Goal: Task Accomplishment & Management: Manage account settings

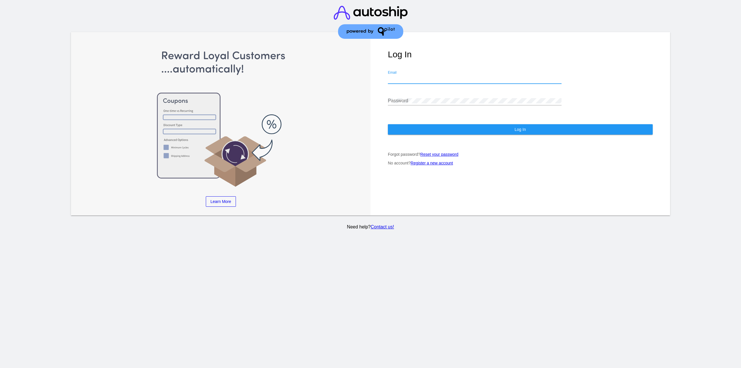
click at [401, 79] on input "Email" at bounding box center [475, 78] width 174 height 5
type input "jr@patternsinthecloud.com"
click at [430, 91] on div "Log In jr@patternsinthecloud.com Email Password Log In Forgot password? Reset y…" at bounding box center [521, 123] width 300 height 183
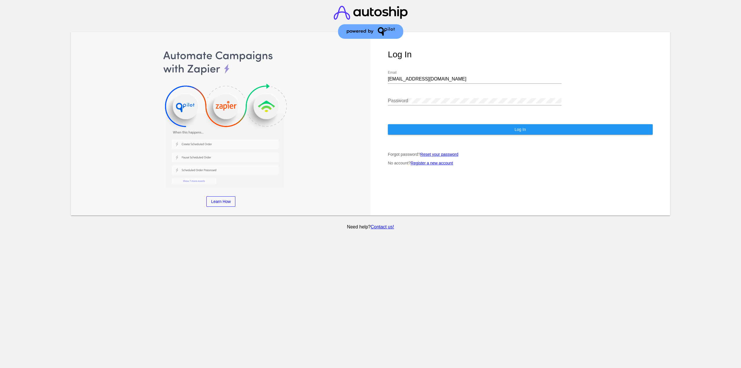
click at [430, 95] on div "Password" at bounding box center [475, 98] width 174 height 13
click at [425, 129] on button "Log In" at bounding box center [520, 129] width 265 height 10
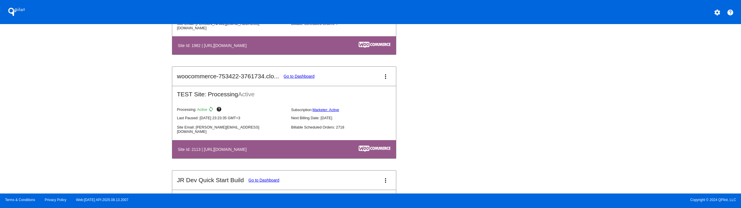
scroll to position [637, 0]
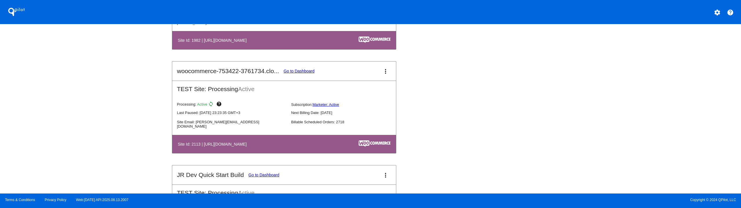
click at [301, 68] on mat-card-title "woocommerce-753422-3761734.clo... Go to Dashboard" at bounding box center [246, 70] width 138 height 7
click at [300, 71] on link "Go to Dashboard" at bounding box center [299, 71] width 31 height 5
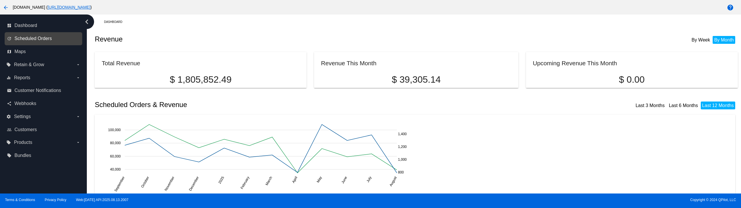
click at [37, 40] on span "Scheduled Orders" at bounding box center [32, 38] width 37 height 5
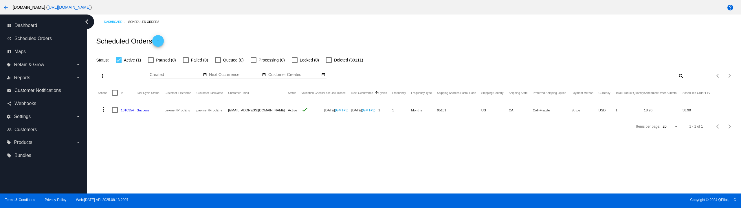
click at [102, 111] on mat-icon "more_vert" at bounding box center [103, 109] width 7 height 7
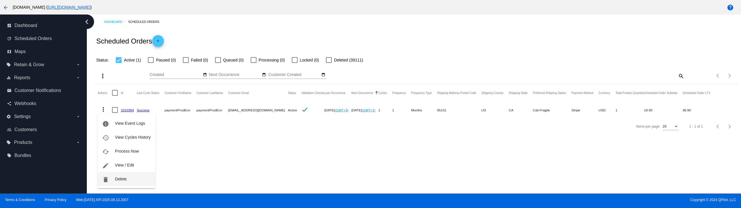
click at [133, 176] on button "delete Delete" at bounding box center [127, 179] width 58 height 14
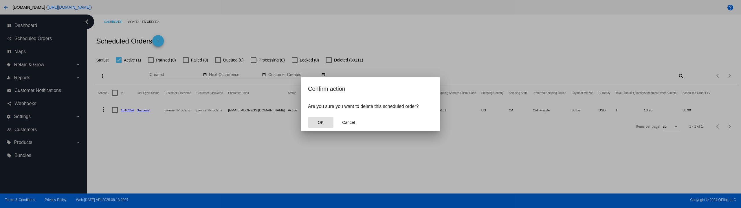
click at [325, 120] on button "OK" at bounding box center [320, 122] width 25 height 10
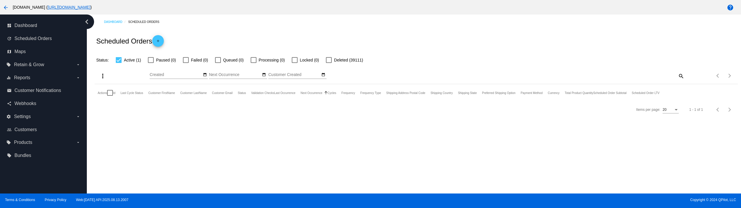
click at [155, 41] on link "add" at bounding box center [158, 41] width 12 height 12
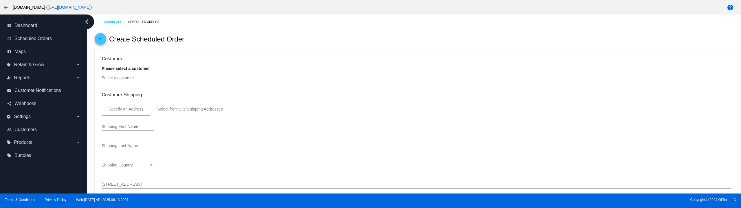
type input "9/15/2025"
click at [163, 77] on input "Select a customer" at bounding box center [416, 78] width 629 height 5
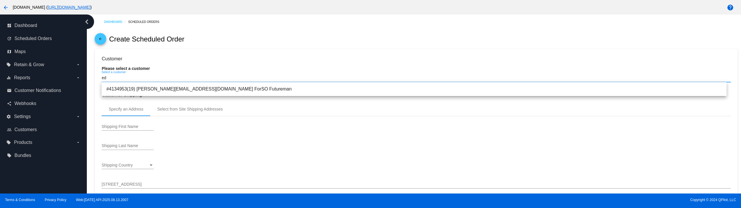
type input "ed"
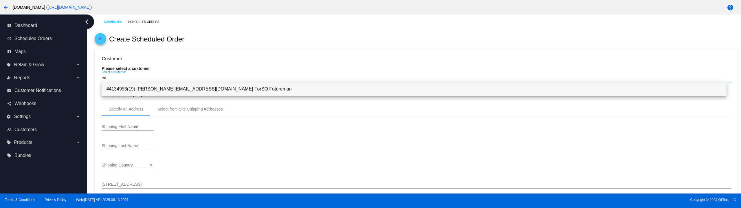
drag, startPoint x: 172, startPoint y: 96, endPoint x: 166, endPoint y: 94, distance: 6.0
click at [165, 89] on span "#4134953(19) eduard@qpilot.cloud ForSO Futureman" at bounding box center [414, 89] width 616 height 14
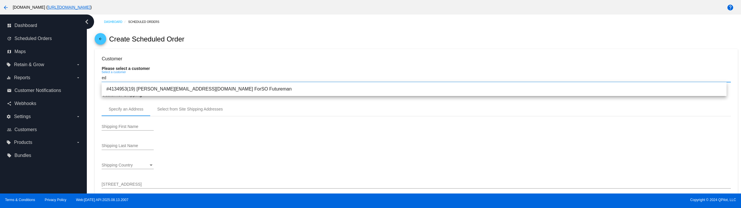
type input "ForSO"
type input "Futureman"
type input "[STREET_ADDRESS]"
type input "[GEOGRAPHIC_DATA][PERSON_NAME]"
type input "95131"
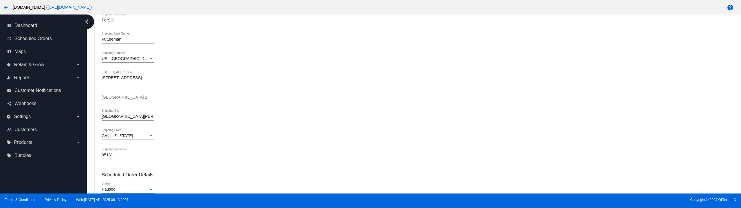
scroll to position [145, 0]
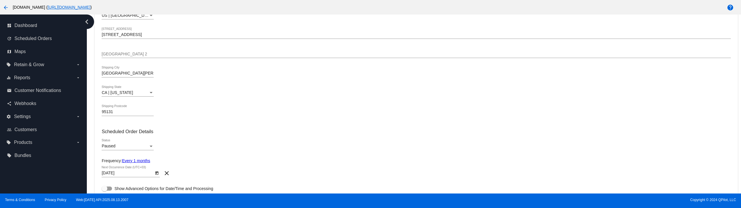
click at [130, 148] on div "Paused" at bounding box center [125, 146] width 47 height 5
click at [125, 133] on span "Active" at bounding box center [128, 134] width 52 height 12
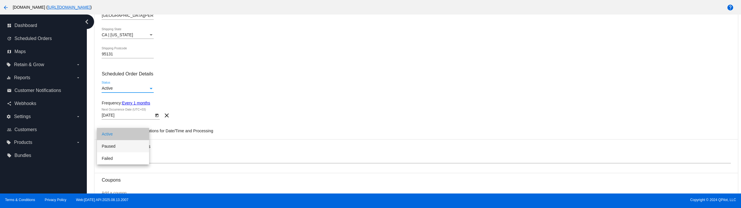
scroll to position [203, 0]
click at [157, 114] on icon "Open calendar" at bounding box center [156, 114] width 3 height 3
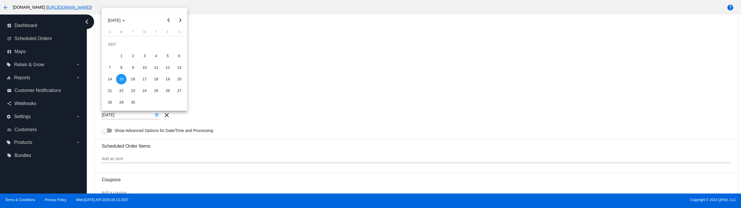
click at [169, 21] on button "Previous month" at bounding box center [169, 20] width 12 height 12
click at [154, 66] on div "14" at bounding box center [156, 67] width 10 height 10
type input "[DATE]"
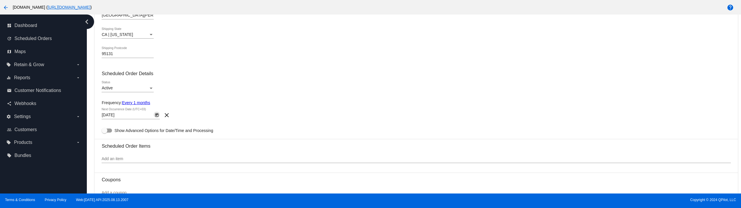
drag, startPoint x: 212, startPoint y: 83, endPoint x: 195, endPoint y: 95, distance: 20.6
click at [212, 83] on div "Active Status" at bounding box center [416, 89] width 629 height 17
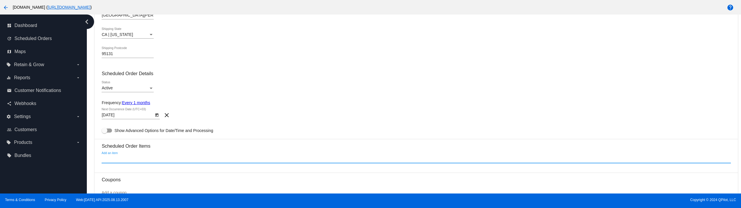
click at [136, 157] on input "Add an item" at bounding box center [416, 158] width 629 height 5
type input "f"
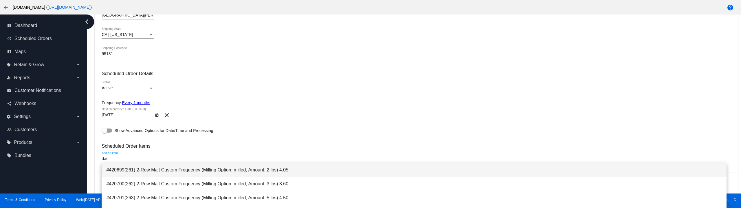
type input "das"
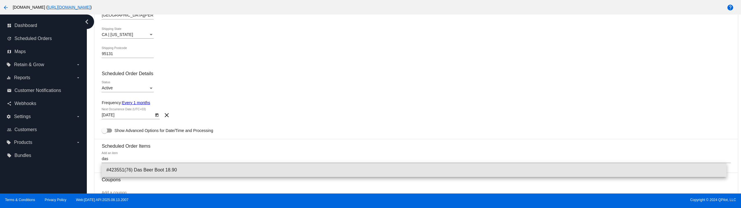
click at [161, 169] on span "#423551(76) Das Beer Boot 18.90" at bounding box center [414, 170] width 616 height 14
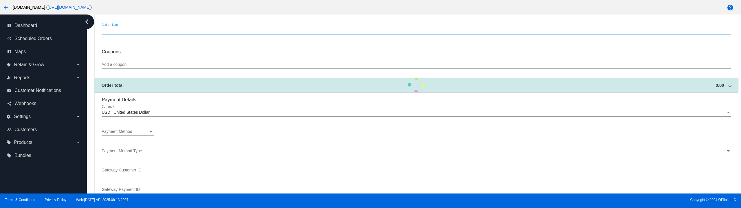
scroll to position [376, 0]
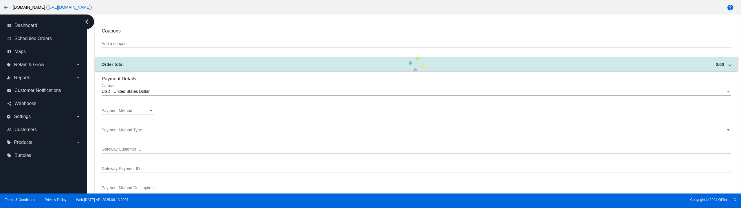
click at [142, 109] on div "Payment Method" at bounding box center [125, 110] width 47 height 5
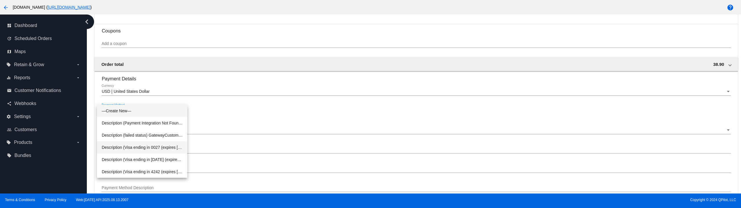
click at [164, 147] on span "Description (Visa ending in 0027 (expires 11/29)) GatewayCustomerId (917062364)…" at bounding box center [142, 147] width 81 height 12
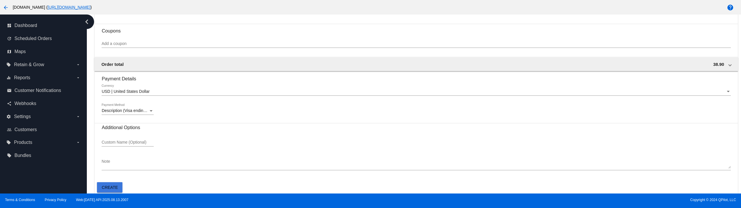
click at [111, 189] on span "Create" at bounding box center [110, 187] width 16 height 5
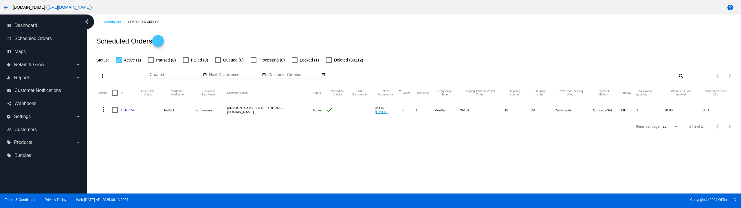
click at [129, 109] on link "1010774" at bounding box center [127, 110] width 13 height 4
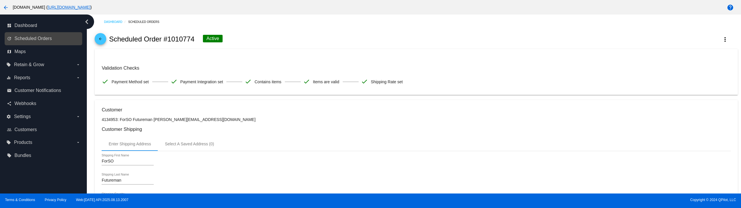
click at [29, 35] on link "update Scheduled Orders" at bounding box center [44, 38] width 74 height 9
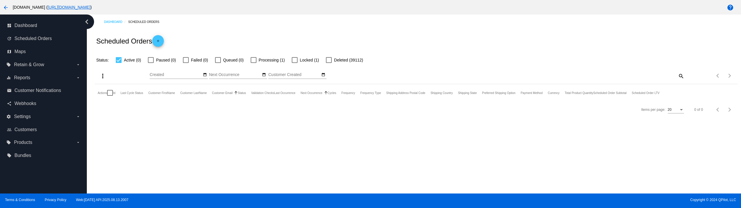
click at [251, 58] on div at bounding box center [254, 60] width 6 height 6
click at [253, 63] on input "Processing (1)" at bounding box center [253, 63] width 0 height 0
checkbox input "true"
click at [125, 60] on span "Active (0)" at bounding box center [132, 59] width 17 height 7
click at [119, 63] on input "Active (0)" at bounding box center [118, 63] width 0 height 0
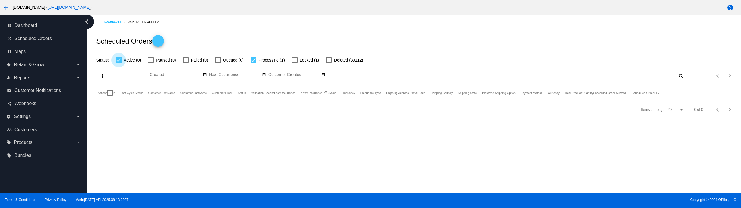
checkbox input "false"
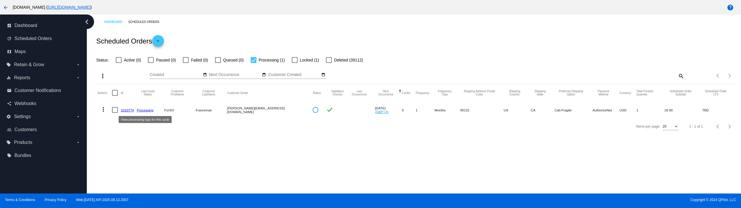
click at [129, 109] on link "1010774" at bounding box center [127, 110] width 13 height 4
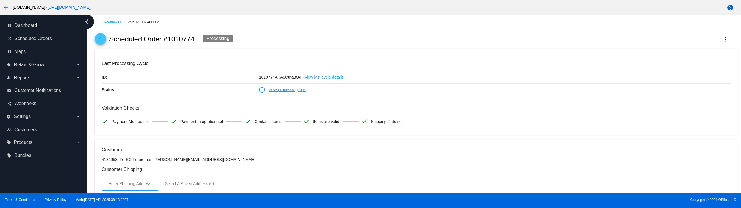
click at [292, 92] on link "view processing logs" at bounding box center [287, 89] width 37 height 12
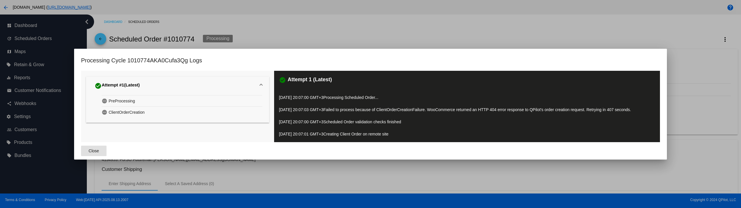
click at [97, 149] on span "Close" at bounding box center [94, 150] width 10 height 5
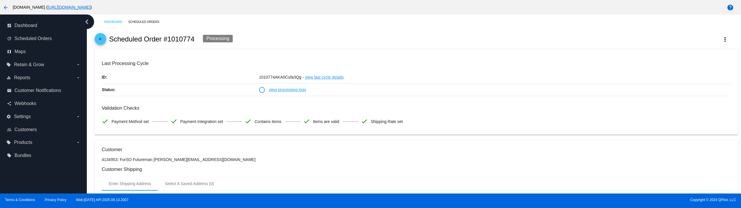
click at [286, 89] on link "view processing logs" at bounding box center [287, 89] width 37 height 12
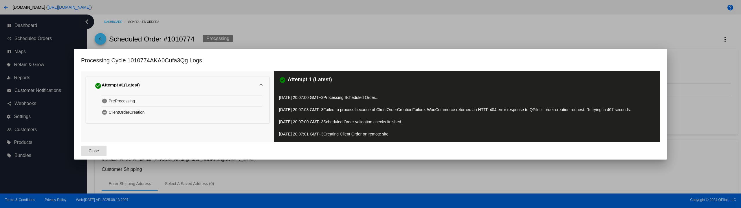
drag, startPoint x: 109, startPoint y: 151, endPoint x: 104, endPoint y: 151, distance: 4.9
click at [108, 151] on mat-dialog-actions "Close" at bounding box center [370, 150] width 579 height 17
drag, startPoint x: 98, startPoint y: 149, endPoint x: 99, endPoint y: 138, distance: 11.3
click at [98, 149] on button "Close" at bounding box center [93, 150] width 25 height 10
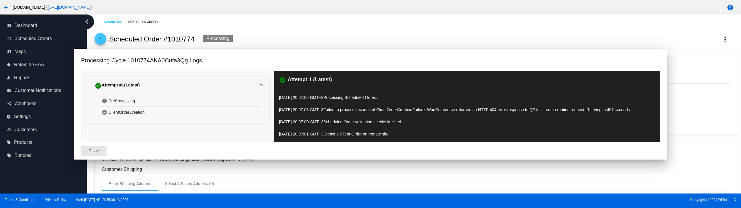
click at [97, 36] on span "arrow_back" at bounding box center [100, 40] width 7 height 14
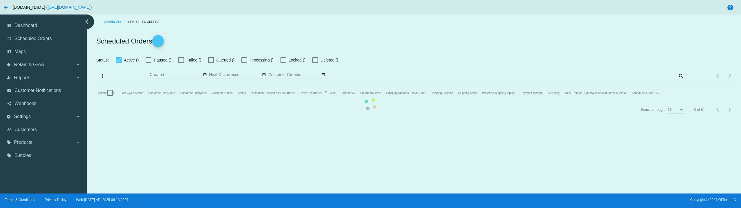
checkbox input "false"
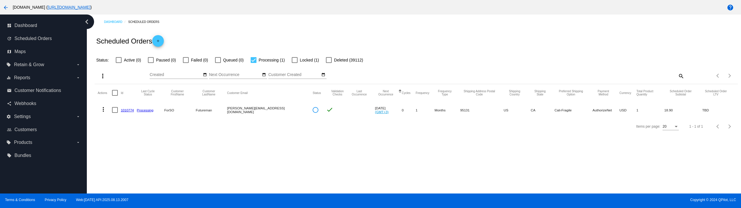
click at [255, 59] on div at bounding box center [254, 60] width 6 height 6
click at [254, 63] on input "Processing (1)" at bounding box center [253, 63] width 0 height 0
click at [255, 59] on div at bounding box center [254, 60] width 6 height 6
click at [254, 63] on input "Processing (1)" at bounding box center [253, 63] width 0 height 0
checkbox input "true"
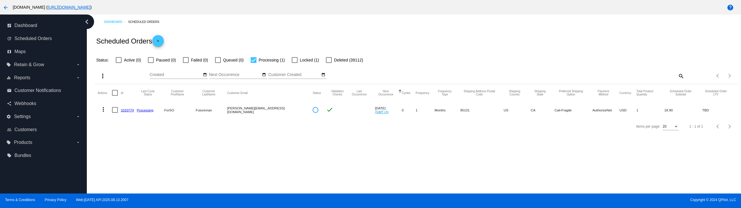
click at [130, 110] on link "1010774" at bounding box center [127, 110] width 13 height 4
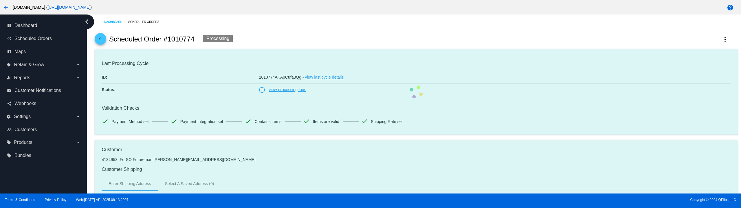
click at [298, 89] on mat-card "Last Processing Cycle ID: 1010774AKA0Cufa3Qg - view last cycle details Status: …" at bounding box center [416, 92] width 643 height 86
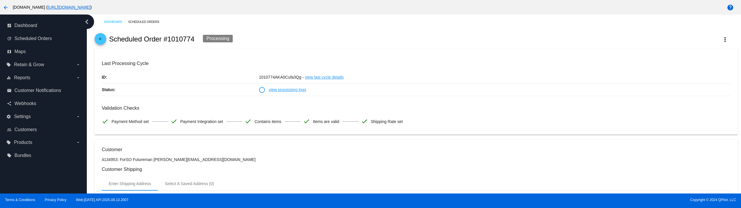
click at [298, 89] on link "view processing logs" at bounding box center [287, 89] width 37 height 12
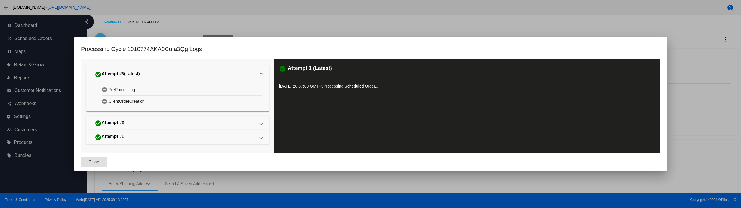
click at [98, 158] on button "Close" at bounding box center [93, 161] width 25 height 10
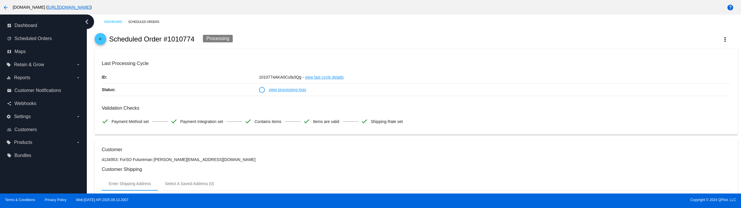
click at [297, 87] on link "view processing logs" at bounding box center [287, 89] width 37 height 12
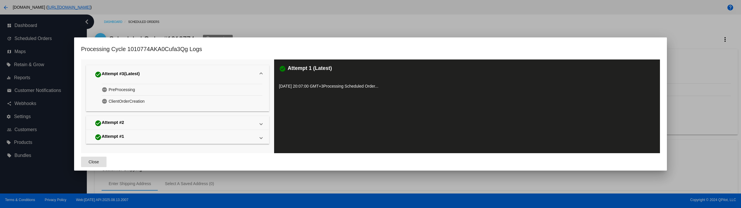
click at [96, 164] on span "Close" at bounding box center [94, 161] width 10 height 5
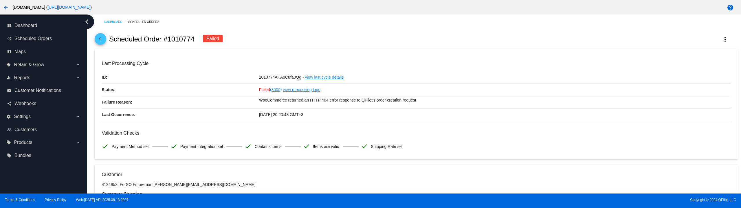
click at [105, 40] on link "arrow_back" at bounding box center [101, 39] width 12 height 12
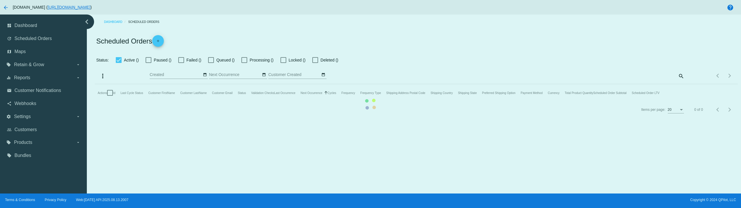
checkbox input "false"
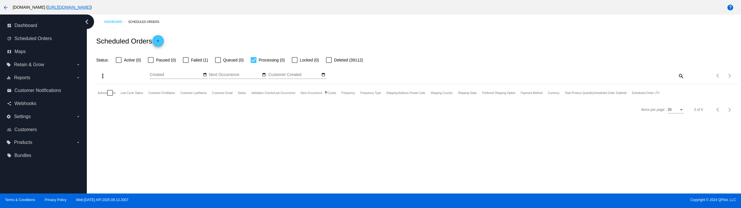
click at [254, 59] on div at bounding box center [254, 60] width 6 height 6
click at [254, 63] on input "Processing (0)" at bounding box center [253, 63] width 0 height 0
click at [254, 59] on div at bounding box center [254, 60] width 6 height 6
click at [254, 63] on input "Processing (0)" at bounding box center [253, 63] width 0 height 0
click at [252, 61] on div at bounding box center [254, 60] width 6 height 6
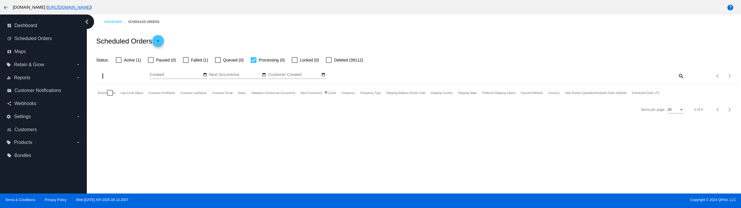
click at [253, 63] on input "Processing (0)" at bounding box center [253, 63] width 0 height 0
click at [253, 61] on div at bounding box center [254, 60] width 6 height 6
click at [253, 63] on input "Processing (0)" at bounding box center [253, 63] width 0 height 0
checkbox input "true"
click at [124, 61] on span "Active (1)" at bounding box center [132, 59] width 17 height 7
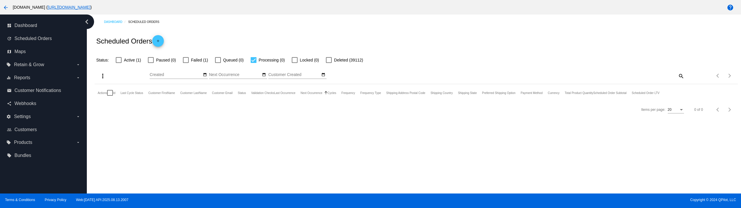
click at [119, 63] on input "Active (1)" at bounding box center [118, 63] width 0 height 0
checkbox input "true"
click at [253, 60] on div at bounding box center [254, 60] width 6 height 6
click at [253, 63] on input "Processing (0)" at bounding box center [253, 63] width 0 height 0
checkbox input "false"
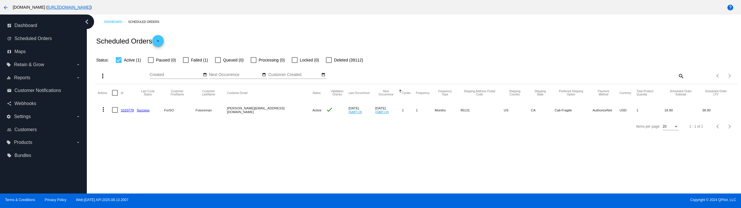
click at [189, 61] on label "Failed (1)" at bounding box center [195, 59] width 25 height 7
click at [186, 63] on input "Failed (1)" at bounding box center [186, 63] width 0 height 0
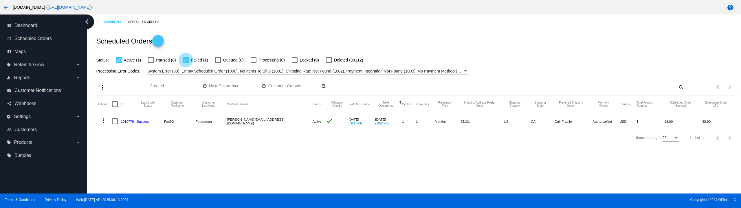
click at [189, 61] on label "Failed (1)" at bounding box center [195, 59] width 25 height 7
click at [186, 63] on input "Failed (1)" at bounding box center [186, 63] width 0 height 0
checkbox input "false"
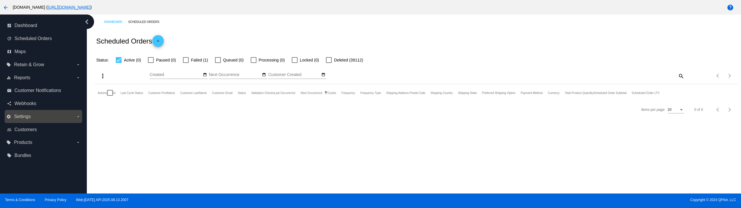
click at [55, 116] on label "settings Settings arrow_drop_down" at bounding box center [43, 116] width 74 height 9
click at [0, 0] on input "settings Settings arrow_drop_down" at bounding box center [0, 0] width 0 height 0
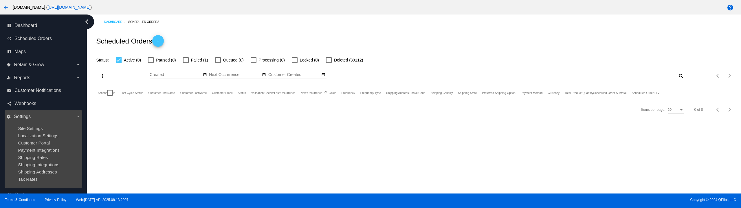
click at [45, 154] on ul "Site Settings Localization Settings Customer Portal Payment Integrations Shippi…" at bounding box center [43, 153] width 74 height 65
click at [44, 157] on span "Shipping Rates" at bounding box center [33, 157] width 30 height 5
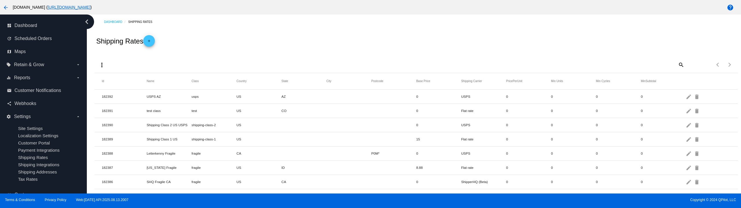
click at [283, 66] on div "more_vert search Items per page: 100 1 - 44 of 44" at bounding box center [416, 62] width 643 height 20
